Goal: Task Accomplishment & Management: Manage account settings

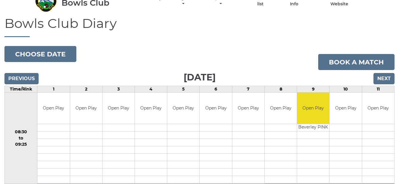
scroll to position [33, 0]
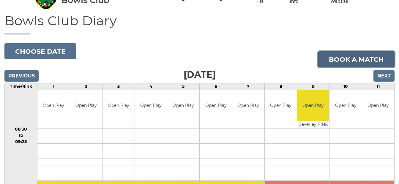
click at [354, 58] on link "Book a match" at bounding box center [356, 59] width 76 height 16
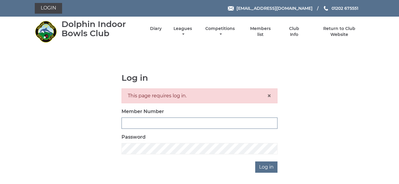
click at [132, 124] on input "Member Number" at bounding box center [200, 123] width 156 height 11
type input "3926"
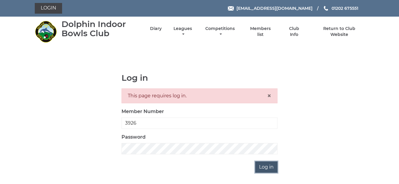
click at [266, 165] on input "Log in" at bounding box center [266, 167] width 22 height 11
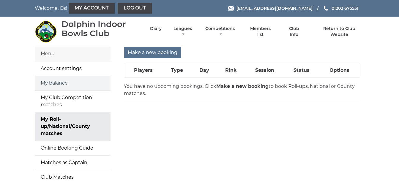
click at [61, 82] on link "My balance" at bounding box center [73, 83] width 76 height 14
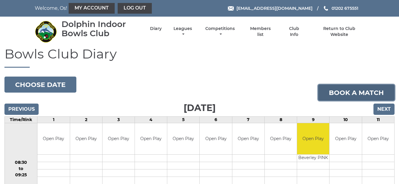
click at [354, 91] on link "Book a match" at bounding box center [356, 93] width 76 height 16
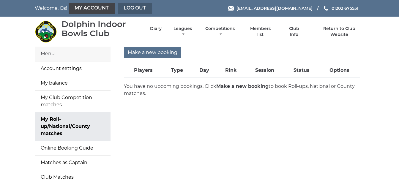
click at [136, 8] on link "Log out" at bounding box center [135, 8] width 34 height 11
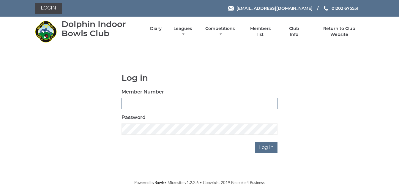
click at [134, 103] on input "Member Number" at bounding box center [200, 103] width 156 height 11
type input "3927"
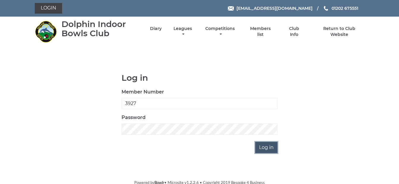
click at [268, 147] on input "Log in" at bounding box center [266, 147] width 22 height 11
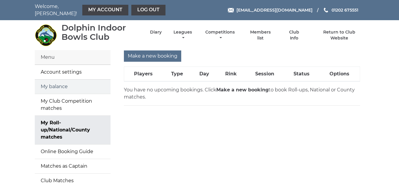
click at [59, 87] on link "My balance" at bounding box center [73, 87] width 76 height 14
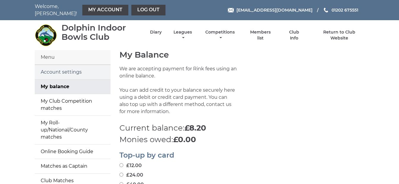
click at [83, 79] on link "Account settings" at bounding box center [73, 72] width 76 height 14
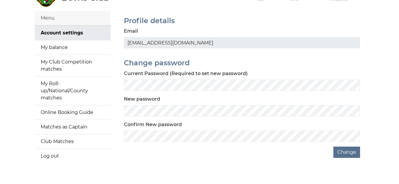
scroll to position [35, 0]
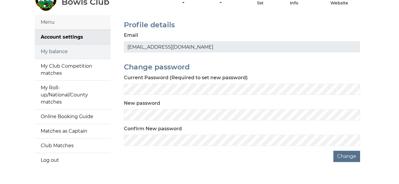
click at [52, 51] on link "My balance" at bounding box center [73, 52] width 76 height 14
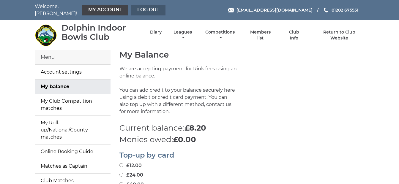
click at [149, 8] on link "Log out" at bounding box center [148, 10] width 34 height 11
